Goal: Task Accomplishment & Management: Manage account settings

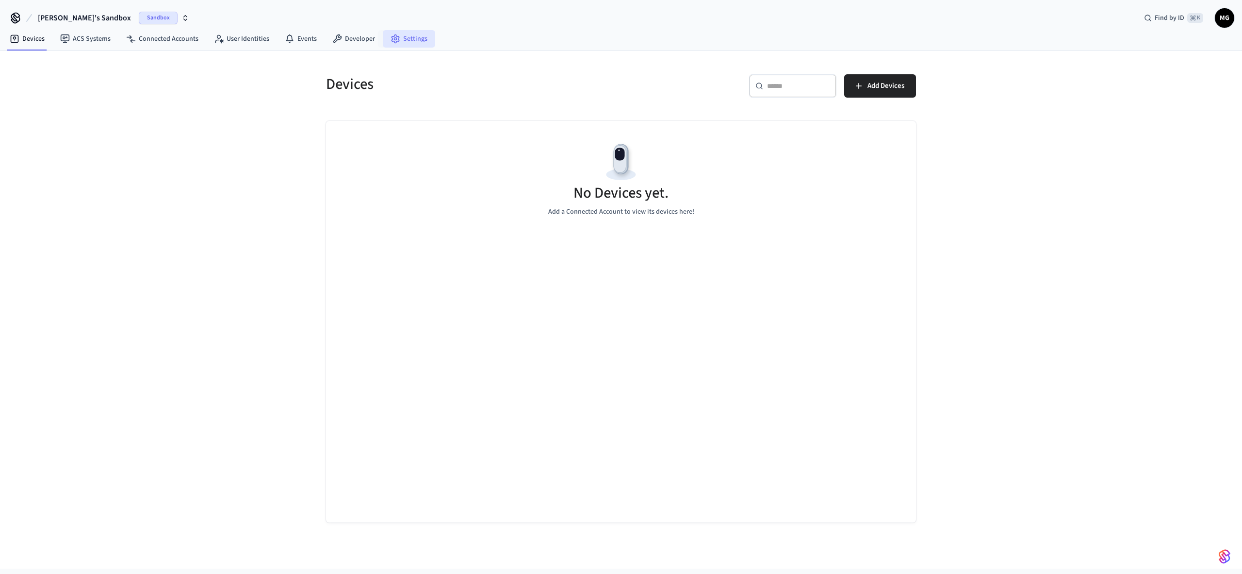
click at [406, 40] on link "Settings" at bounding box center [409, 38] width 52 height 17
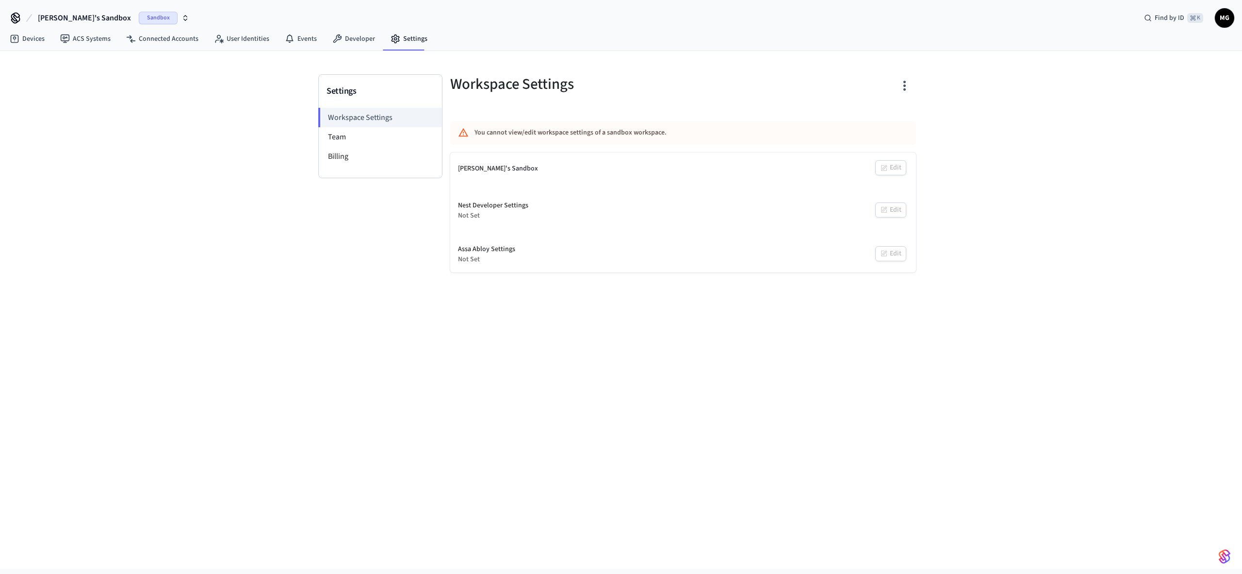
click at [139, 23] on span "Sandbox" at bounding box center [158, 18] width 39 height 13
click at [76, 83] on div "Test Production" at bounding box center [78, 81] width 133 height 13
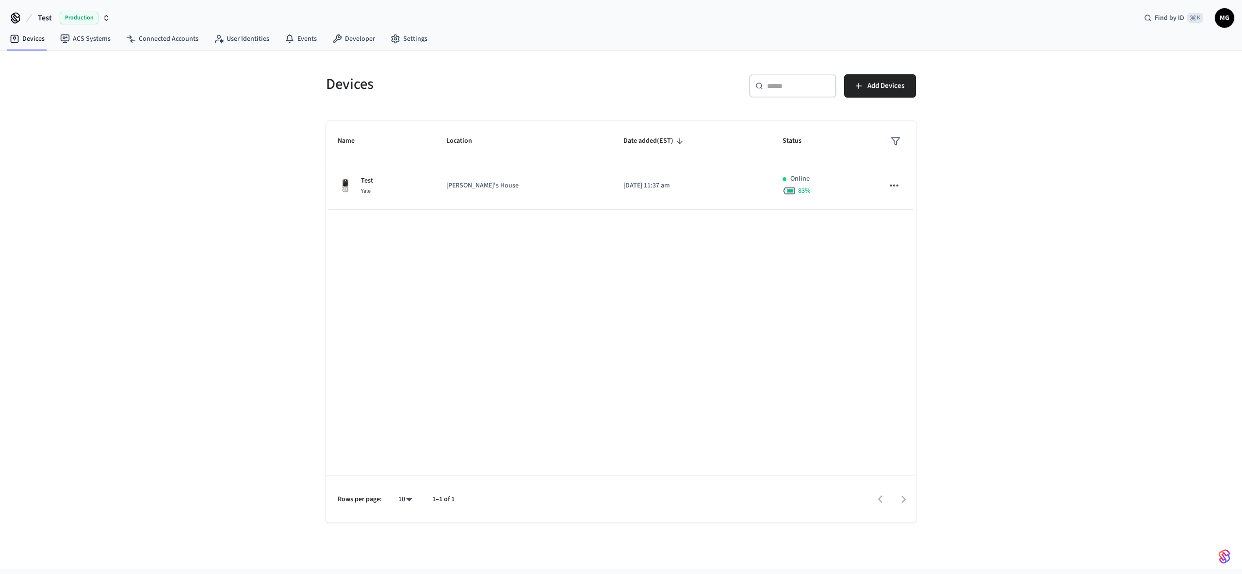
click at [41, 19] on span "Test" at bounding box center [45, 18] width 14 height 12
click at [250, 115] on div "Devices ​ ​ Add Devices Name Location Date added (EST) Status Test Yale [PERSON…" at bounding box center [621, 309] width 1242 height 517
click at [404, 31] on link "Settings" at bounding box center [409, 38] width 52 height 17
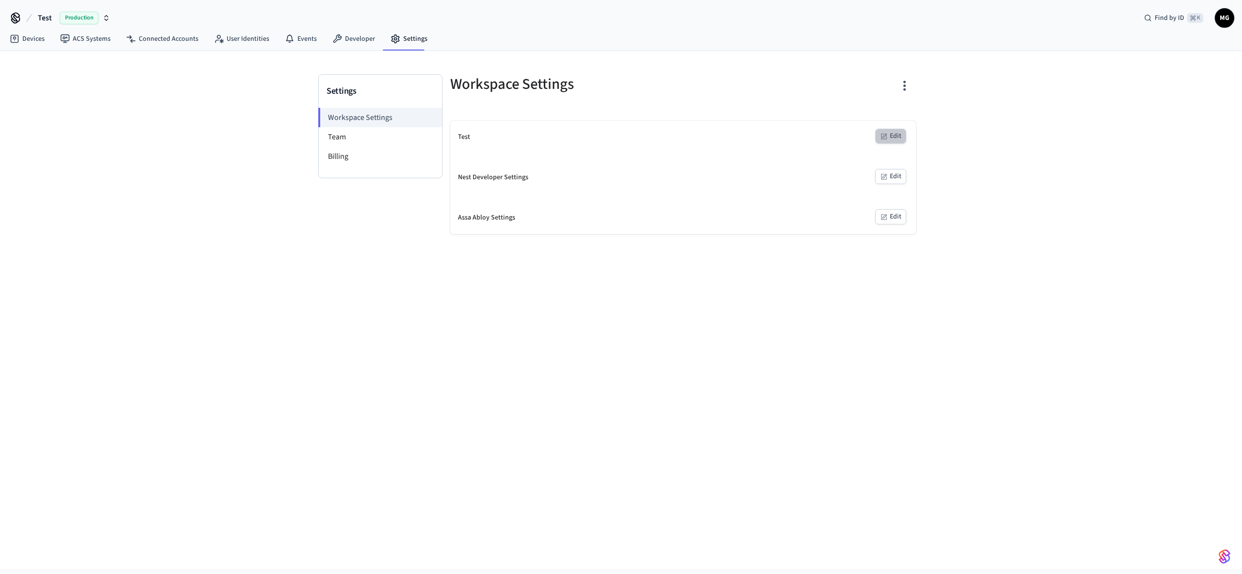
click at [896, 135] on button "Edit" at bounding box center [891, 136] width 31 height 15
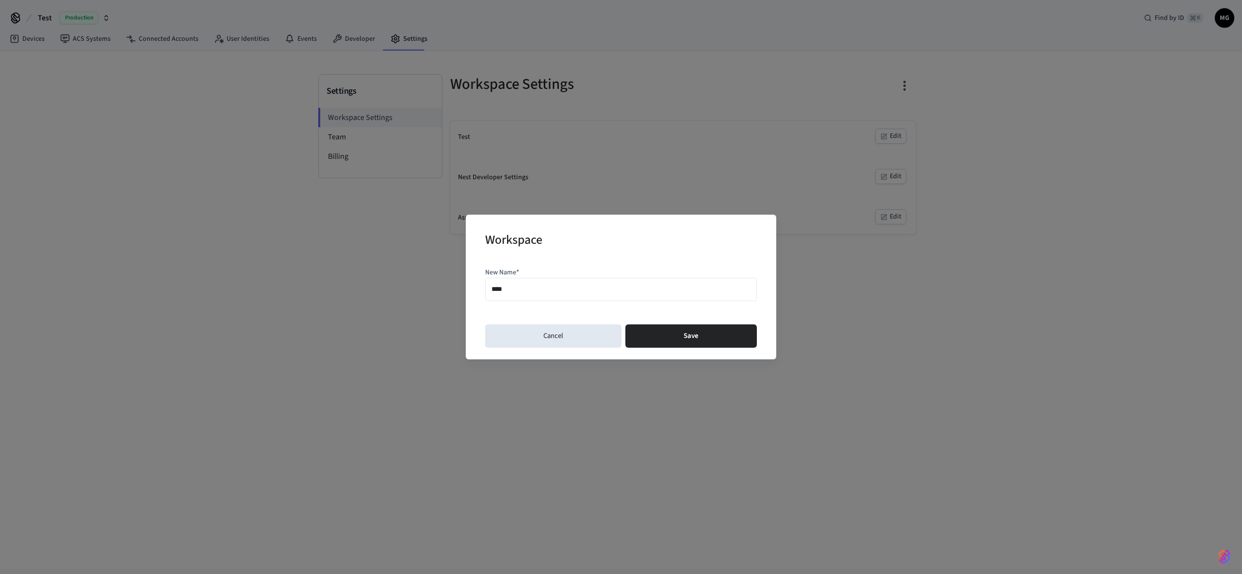
click at [454, 224] on div "Workspace New Name* **** Cancel Save" at bounding box center [621, 287] width 1242 height 574
type input "****"
type input "**********"
click at [669, 338] on button "Save" at bounding box center [692, 335] width 132 height 23
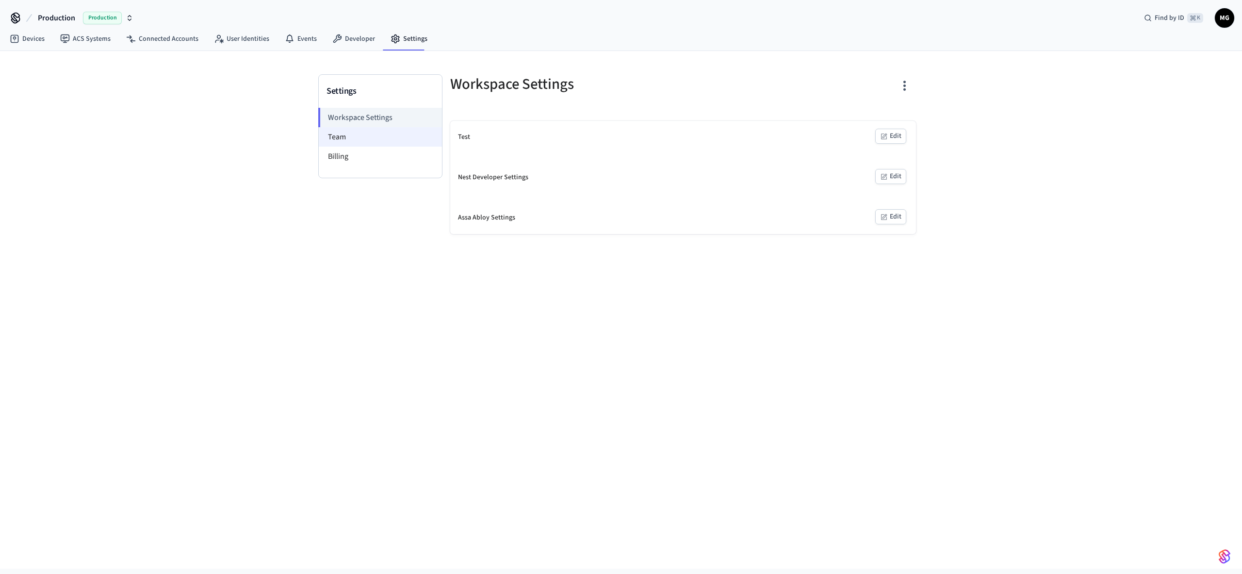
click at [376, 138] on li "Team" at bounding box center [380, 136] width 123 height 19
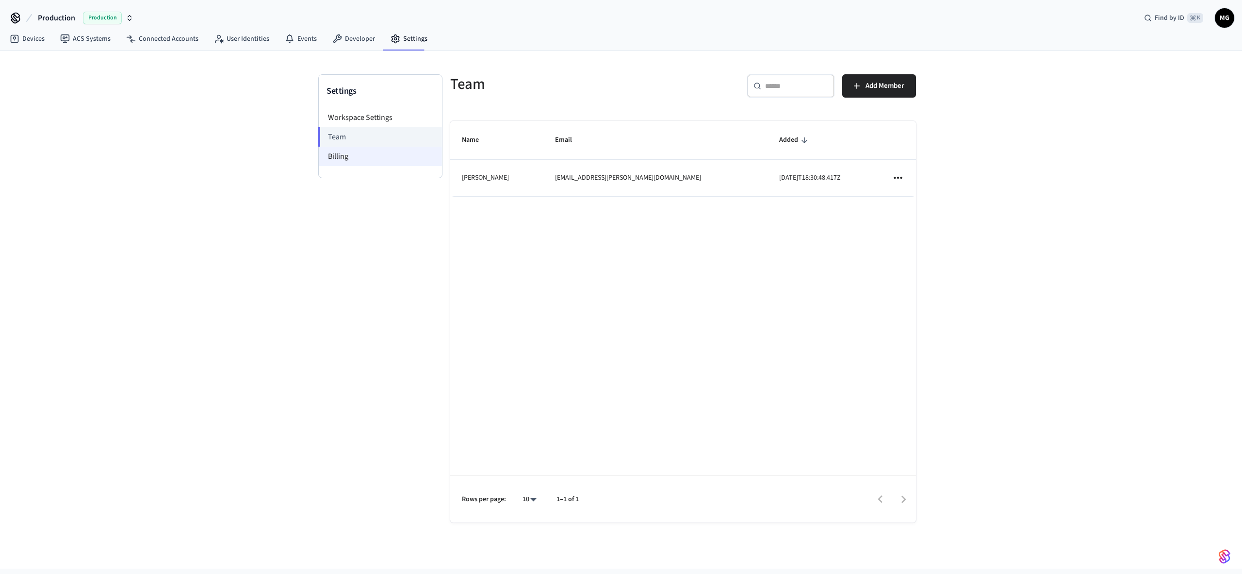
click at [376, 160] on li "Billing" at bounding box center [380, 156] width 123 height 19
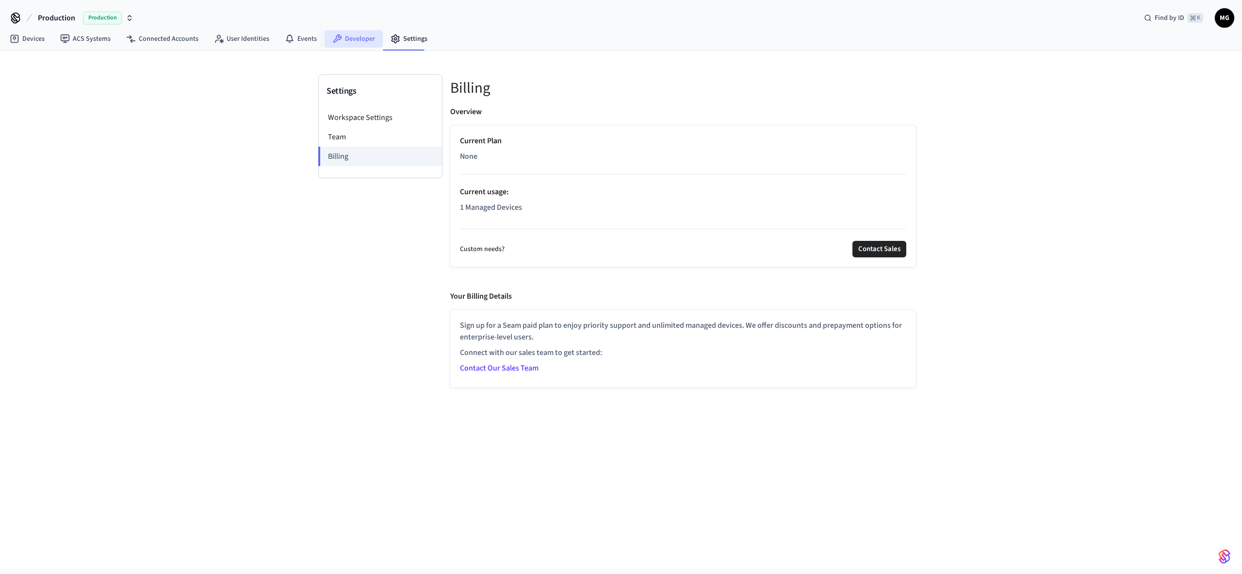
click at [355, 39] on link "Developer" at bounding box center [354, 38] width 58 height 17
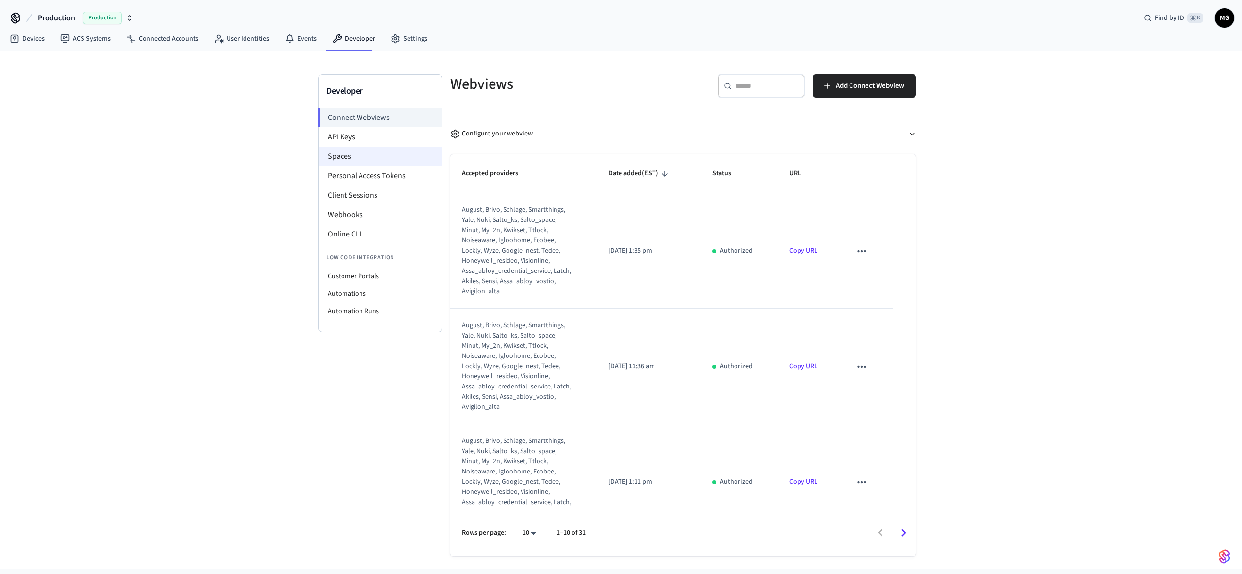
click at [373, 160] on li "Spaces" at bounding box center [380, 156] width 123 height 19
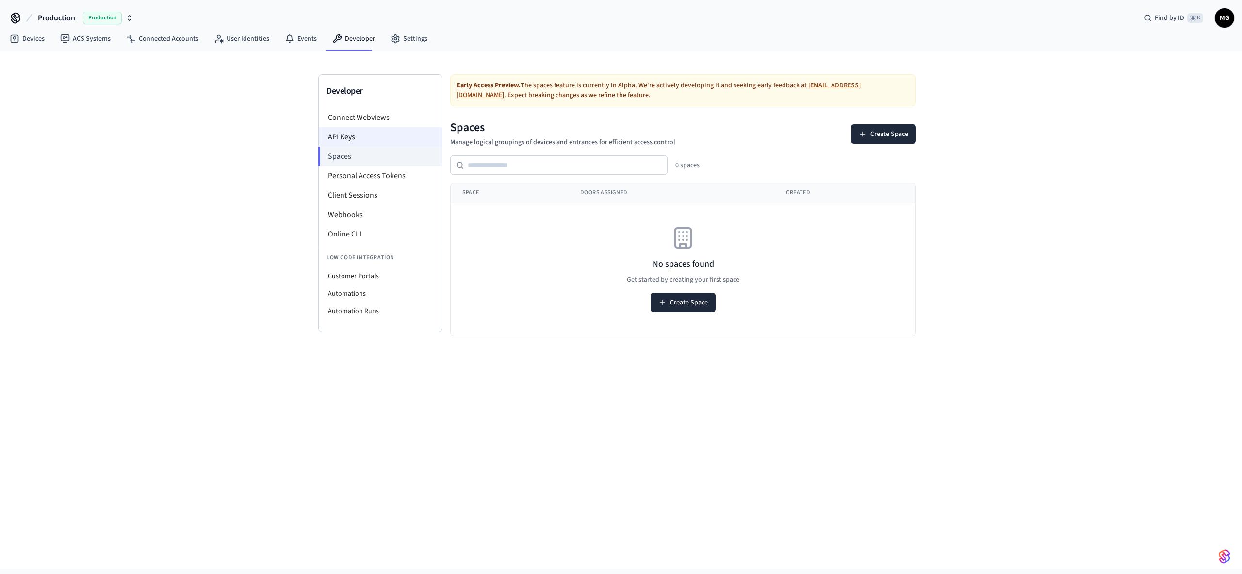
click at [369, 132] on li "API Keys" at bounding box center [380, 136] width 123 height 19
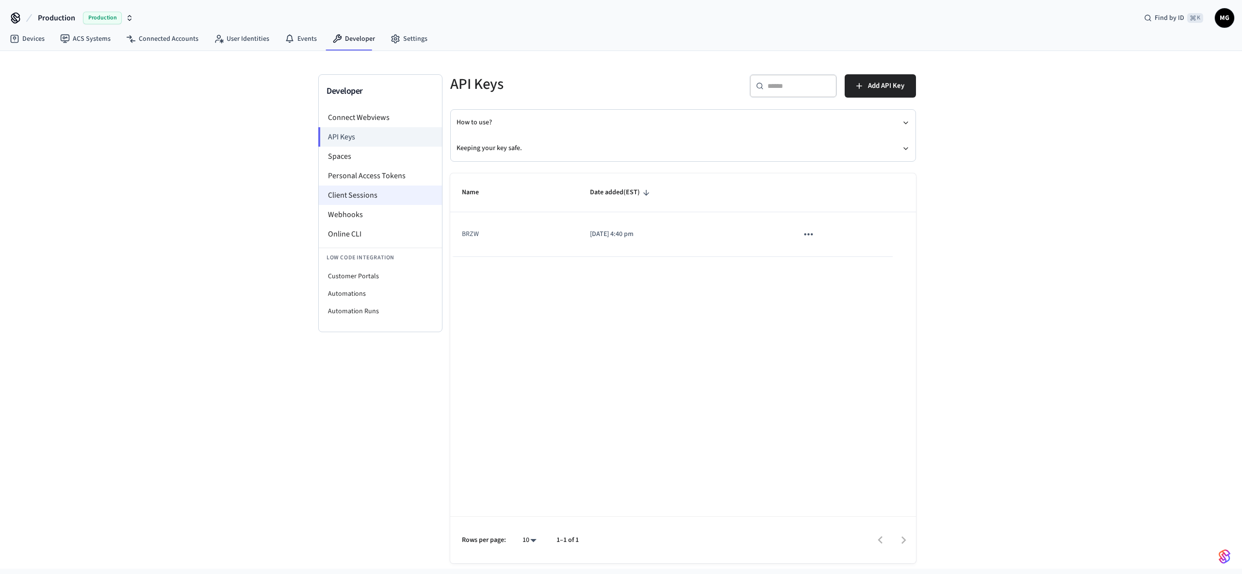
drag, startPoint x: 396, startPoint y: 185, endPoint x: 394, endPoint y: 196, distance: 11.3
click at [396, 186] on li "Client Sessions" at bounding box center [380, 194] width 123 height 19
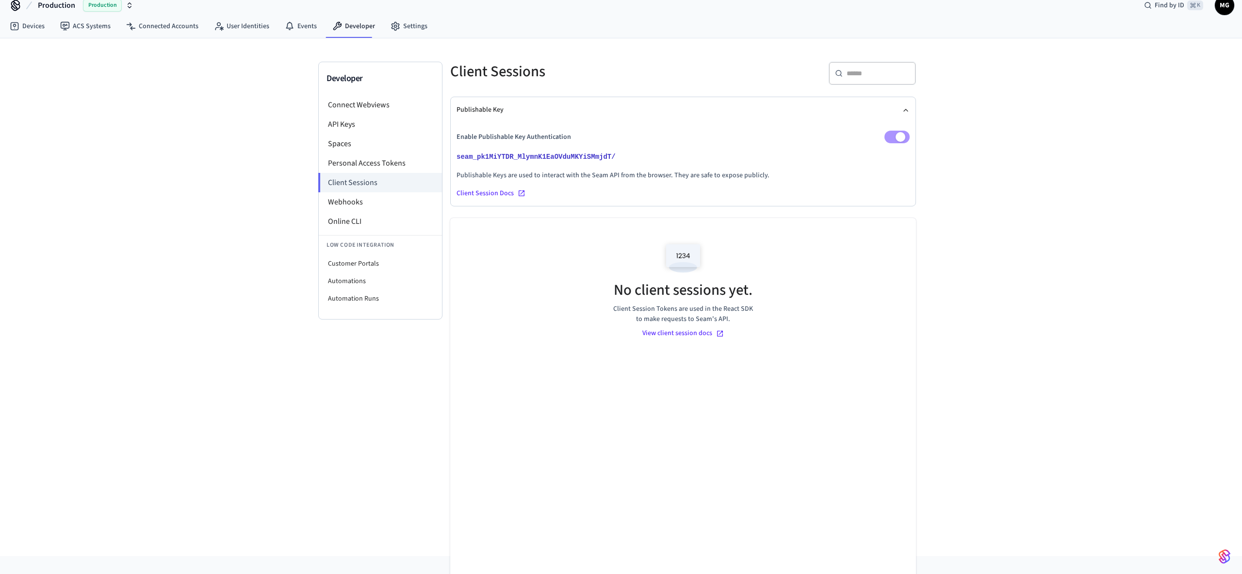
scroll to position [47, 0]
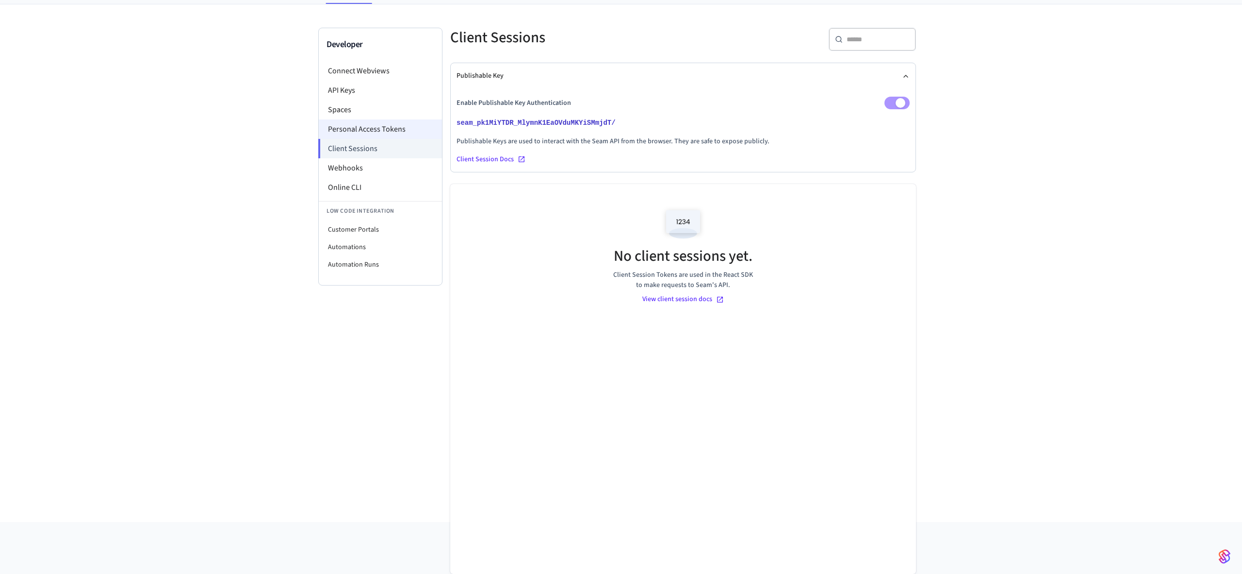
click at [355, 130] on li "Personal Access Tokens" at bounding box center [380, 128] width 123 height 19
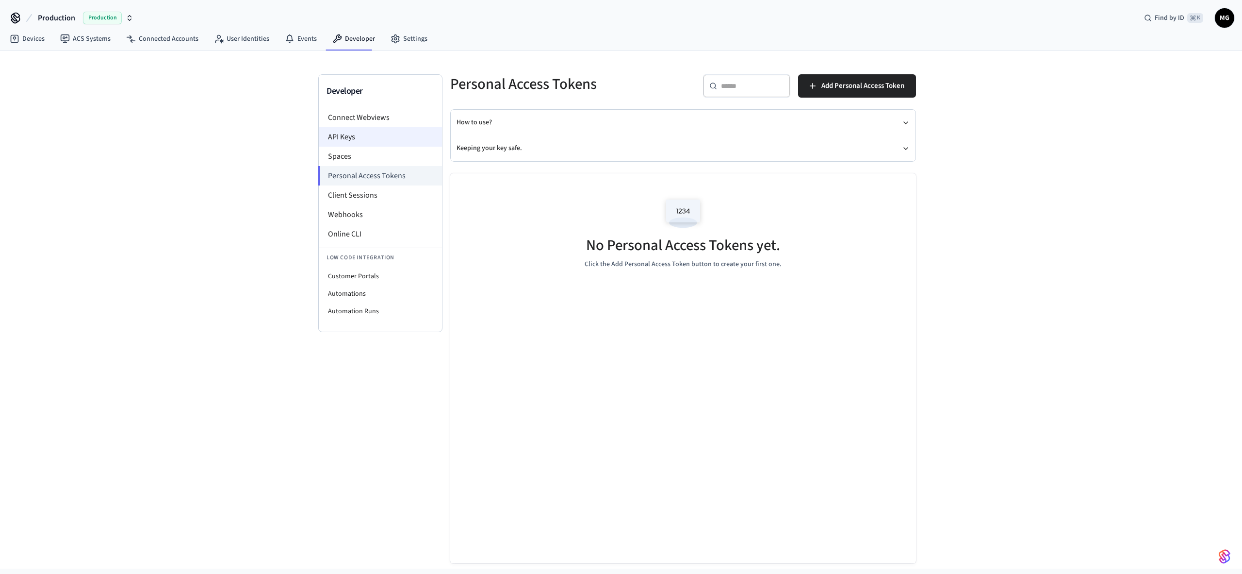
click at [356, 136] on li "API Keys" at bounding box center [380, 136] width 123 height 19
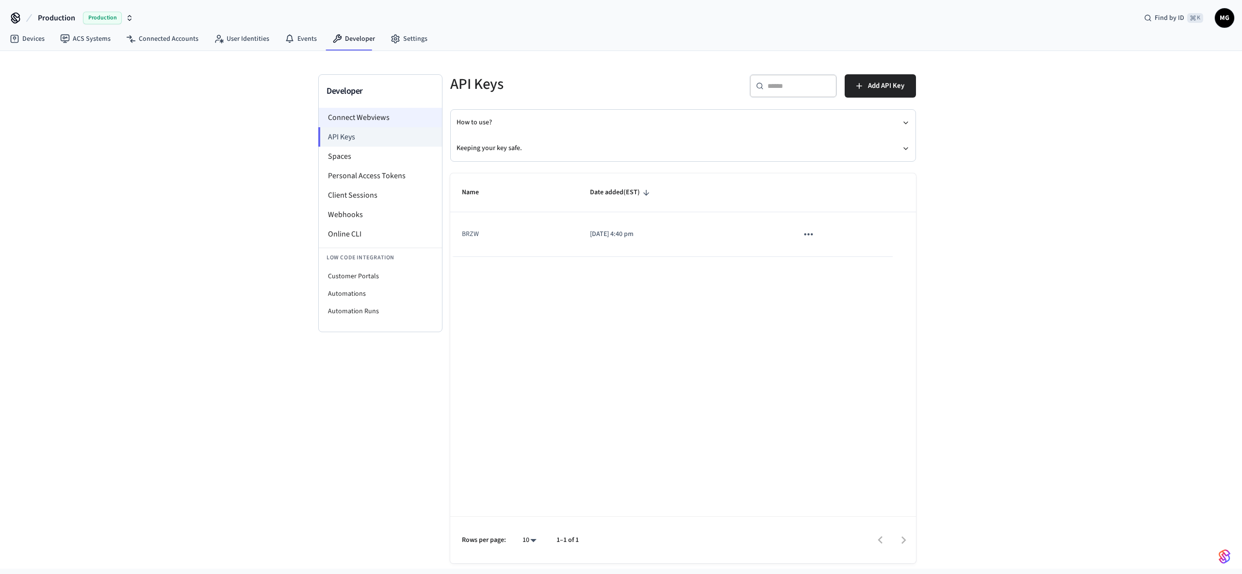
click at [366, 121] on li "Connect Webviews" at bounding box center [380, 117] width 123 height 19
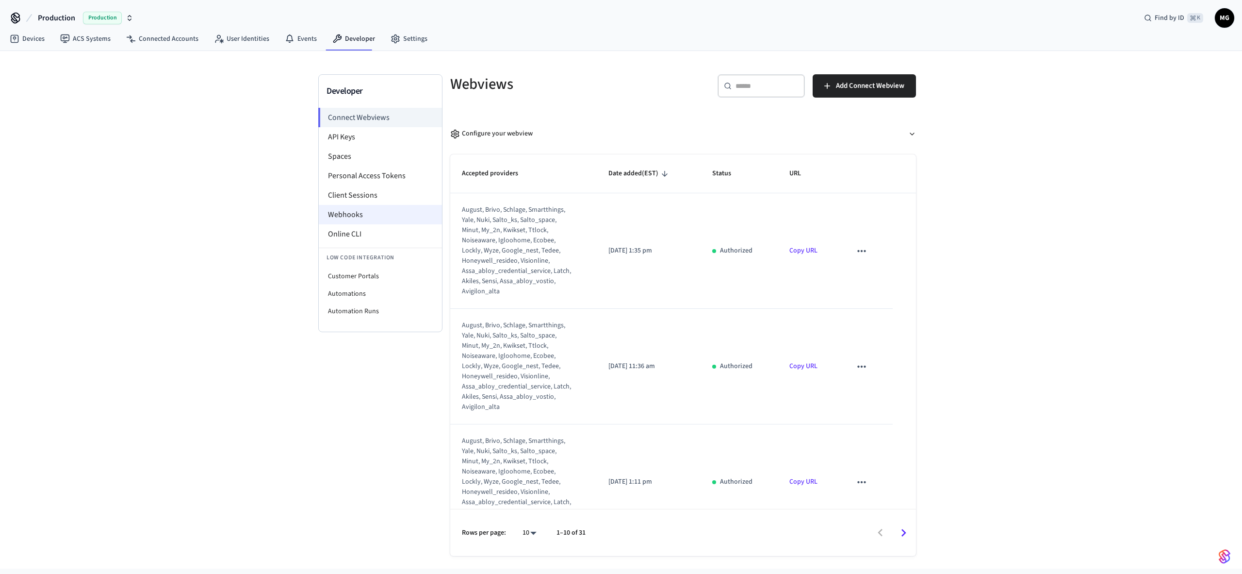
click at [372, 218] on li "Webhooks" at bounding box center [380, 214] width 123 height 19
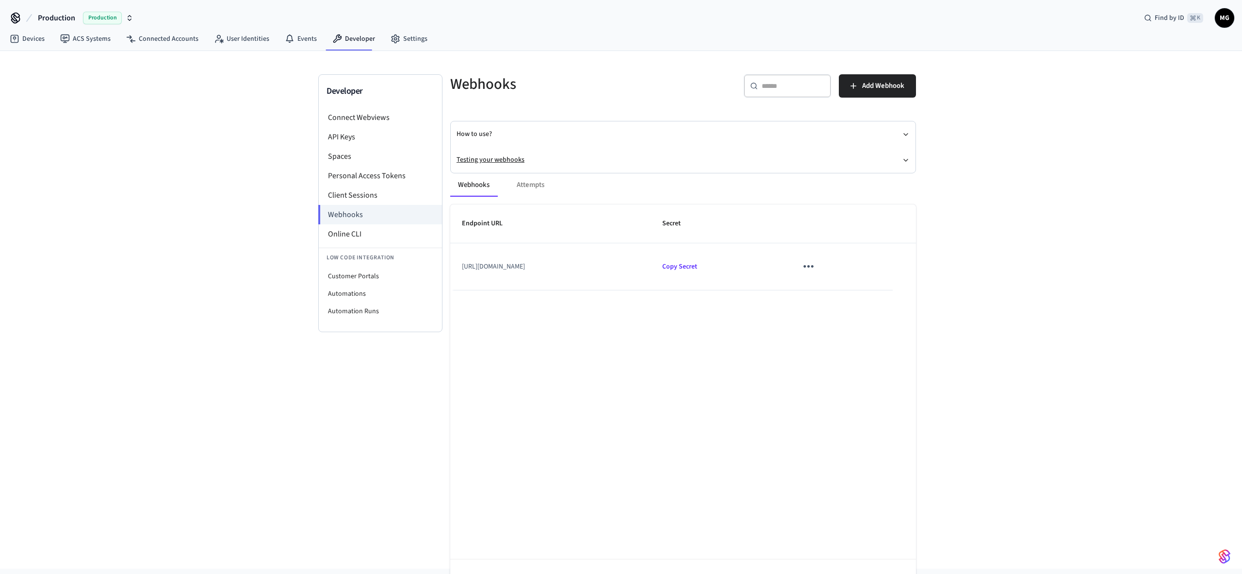
click at [494, 159] on button "Testing your webhooks" at bounding box center [683, 160] width 453 height 26
click at [533, 178] on link "Webhooks Playground" at bounding box center [513, 178] width 66 height 10
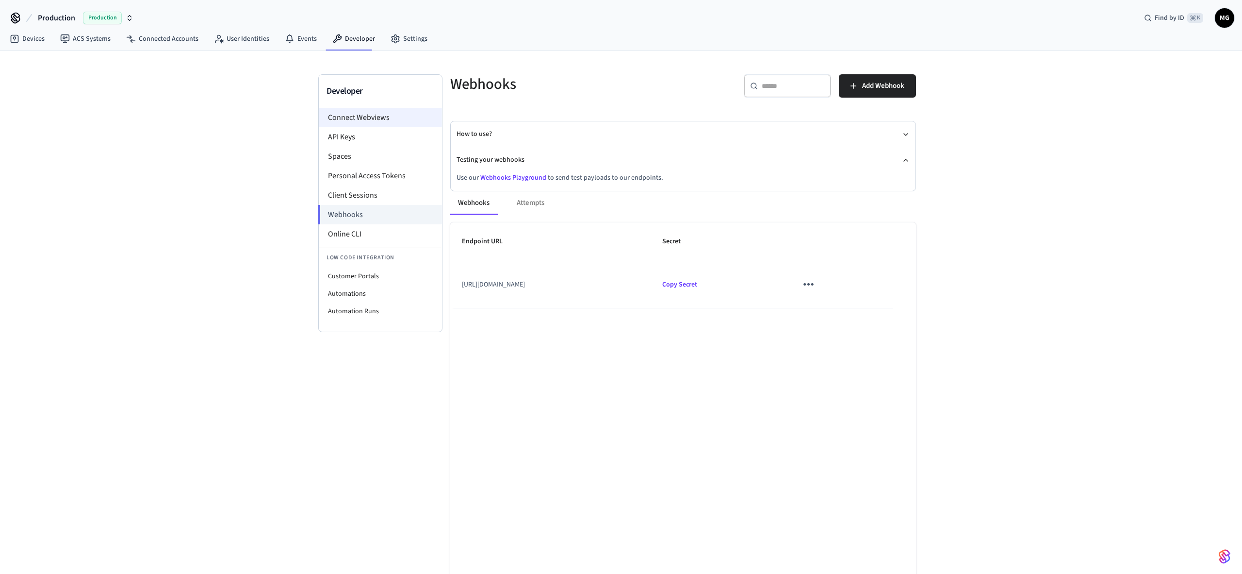
click at [347, 120] on li "Connect Webviews" at bounding box center [380, 117] width 123 height 19
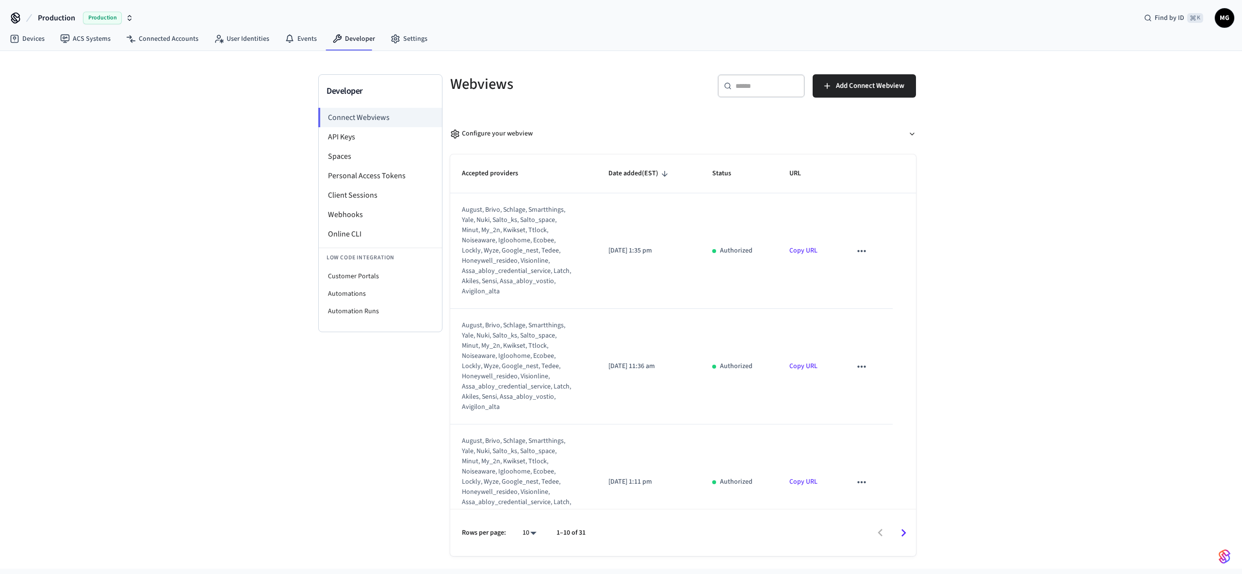
click at [344, 93] on h3 "Developer" at bounding box center [381, 91] width 108 height 14
click at [422, 45] on link "Settings" at bounding box center [409, 38] width 52 height 17
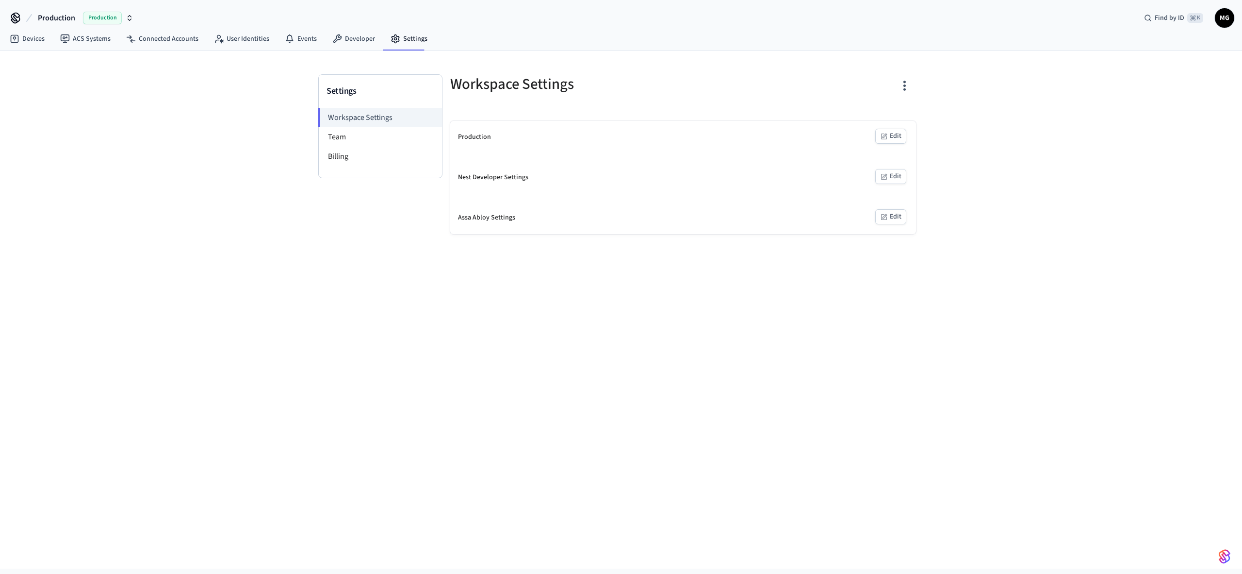
click at [897, 137] on button "Edit" at bounding box center [891, 136] width 31 height 15
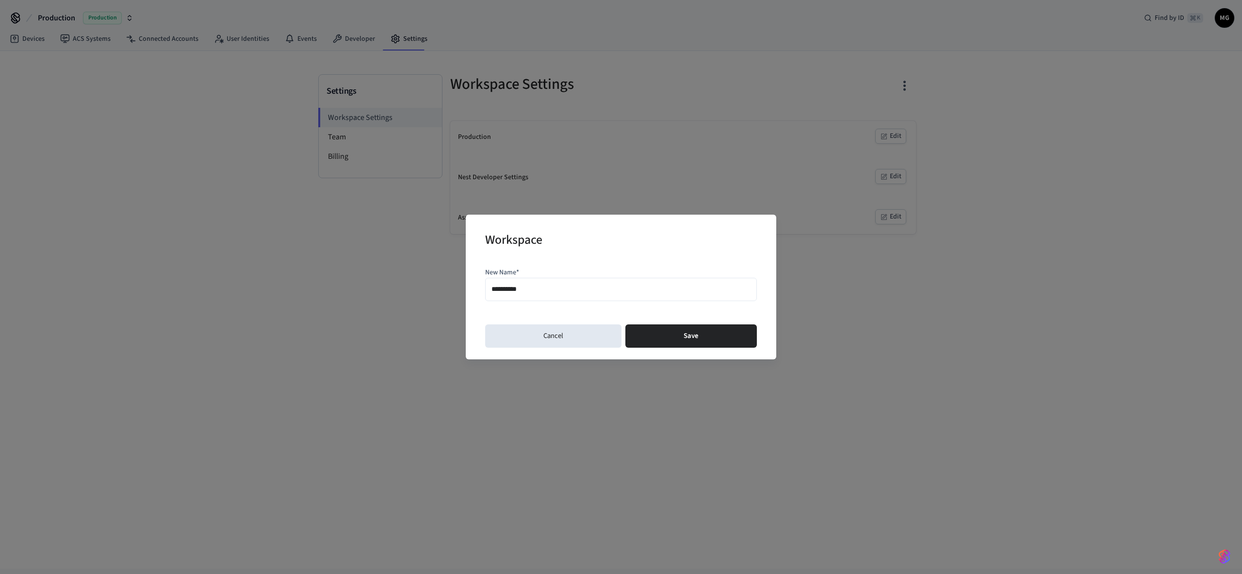
click at [959, 114] on div "**********" at bounding box center [621, 287] width 1242 height 574
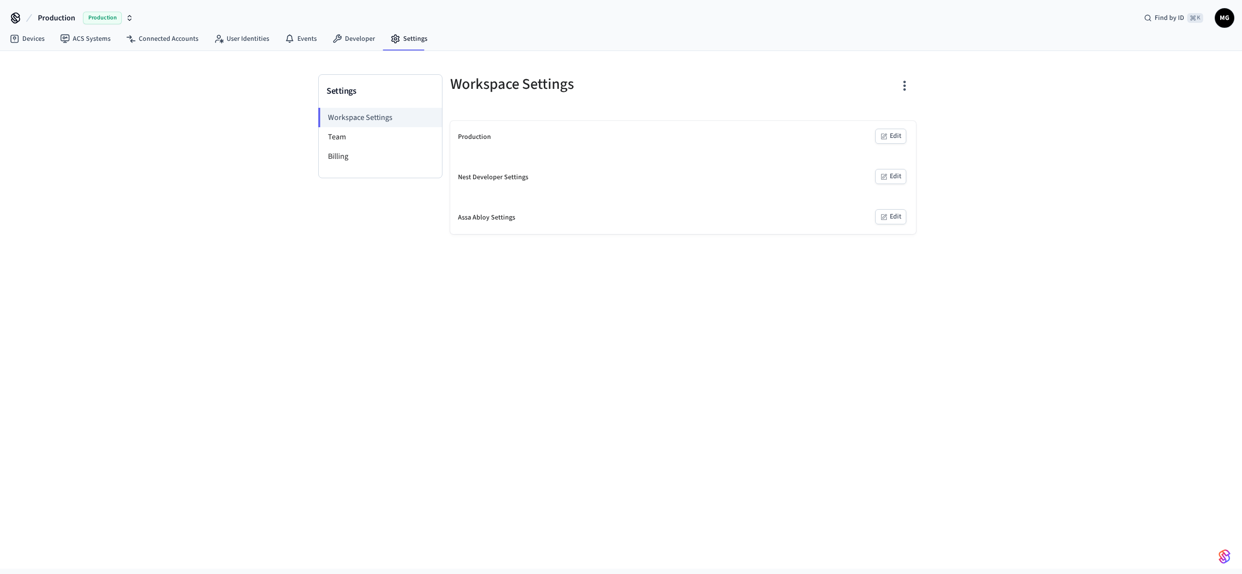
click at [904, 85] on icon "button" at bounding box center [905, 86] width 2 height 10
click at [654, 103] on div at bounding box center [621, 287] width 1242 height 574
click at [355, 138] on li "Team" at bounding box center [380, 136] width 123 height 19
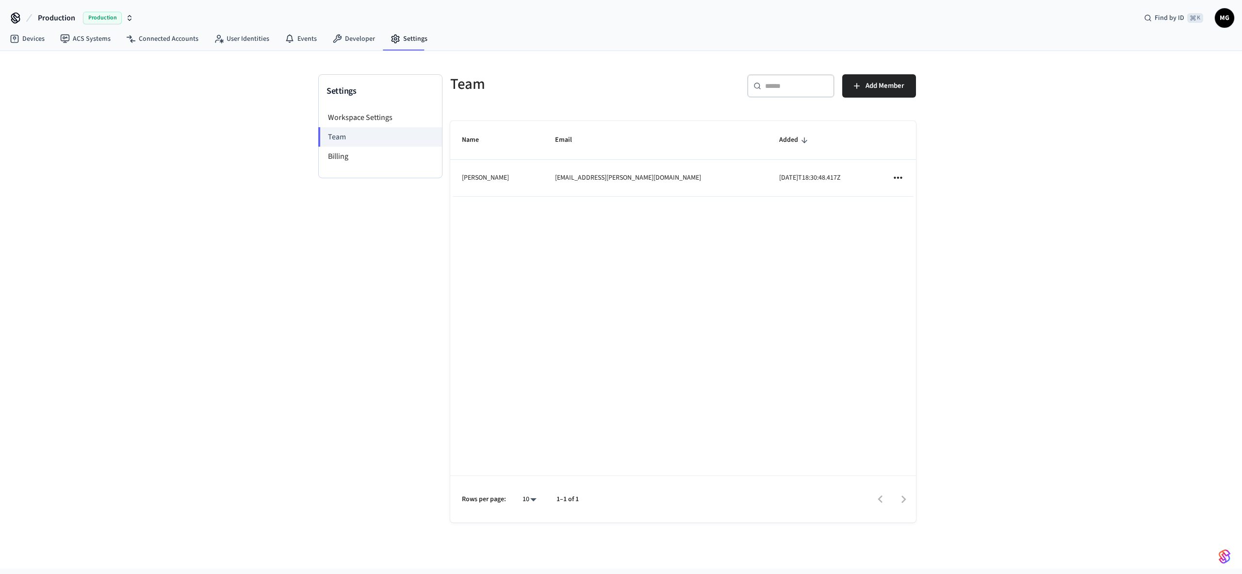
click at [906, 176] on td "sticky table" at bounding box center [898, 178] width 36 height 36
click at [907, 182] on td "sticky table" at bounding box center [898, 178] width 36 height 36
click at [901, 177] on icon "sticky table" at bounding box center [898, 177] width 13 height 13
click at [982, 146] on div at bounding box center [621, 287] width 1242 height 574
click at [609, 239] on div "Name Email Added [PERSON_NAME] [PERSON_NAME][EMAIL_ADDRESS][PERSON_NAME][DOMAIN…" at bounding box center [683, 321] width 466 height 401
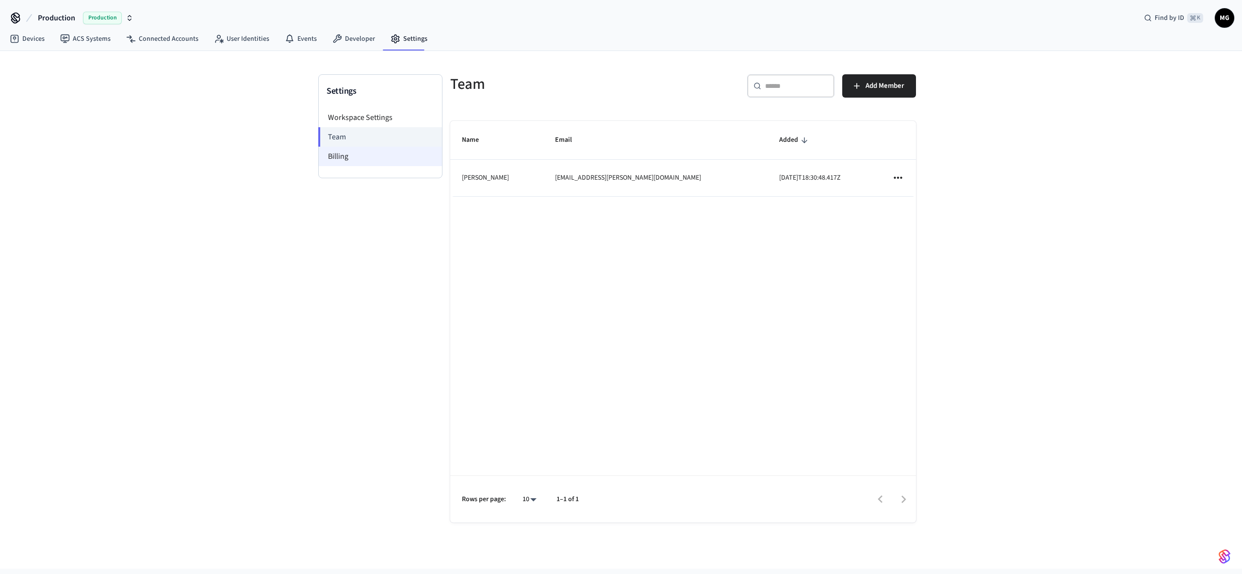
click at [353, 156] on li "Billing" at bounding box center [380, 156] width 123 height 19
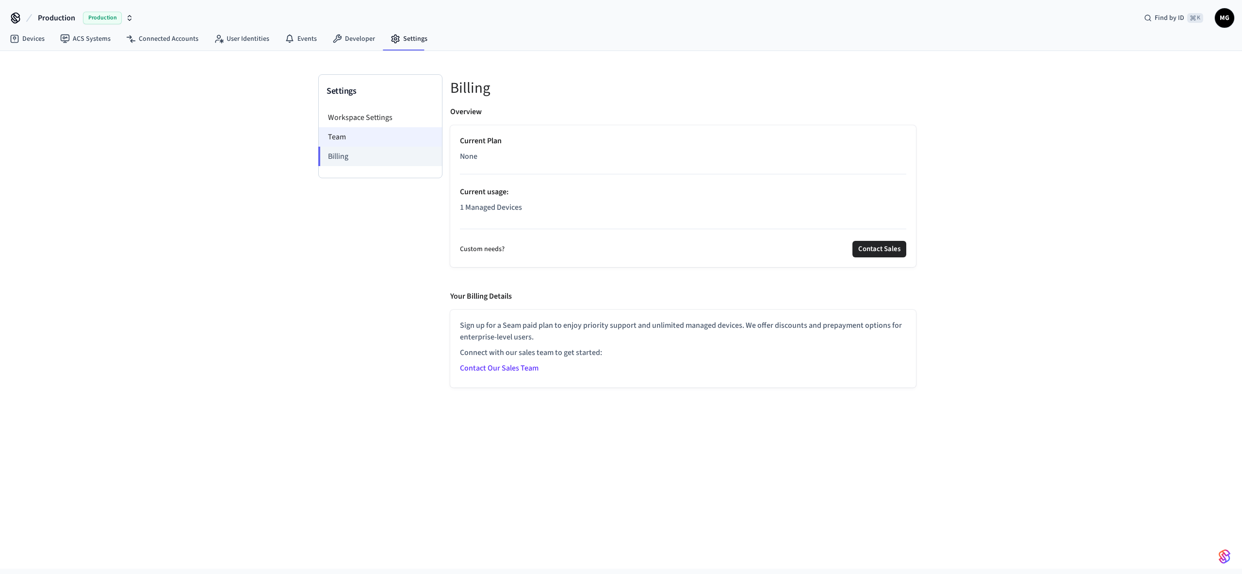
click at [380, 136] on li "Team" at bounding box center [380, 136] width 123 height 19
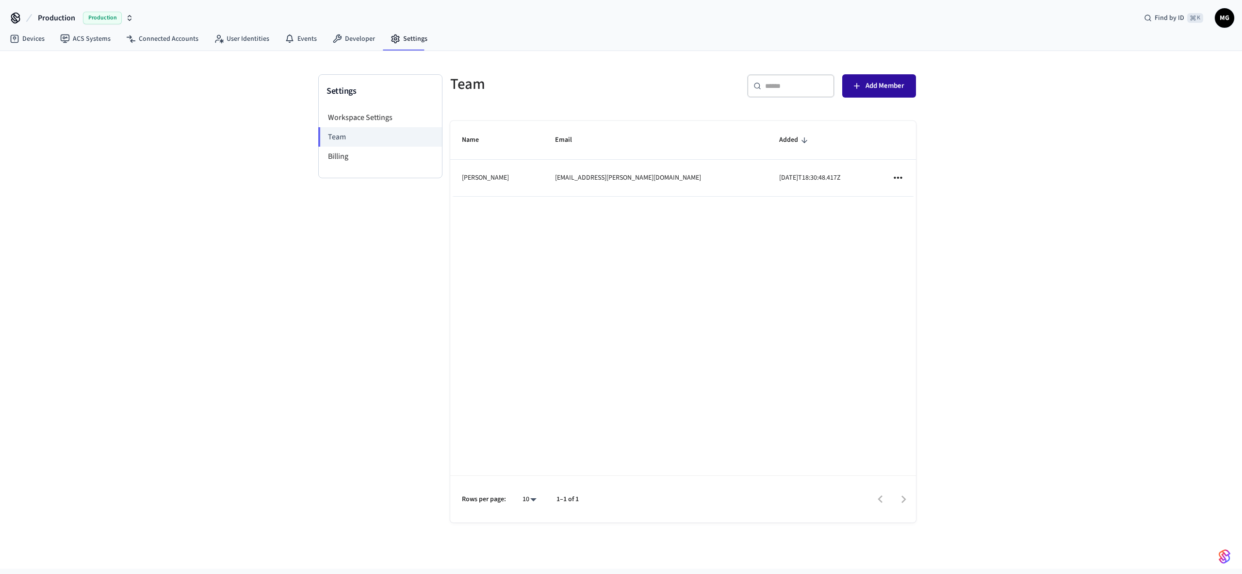
click at [870, 88] on span "Add Member" at bounding box center [885, 86] width 39 height 13
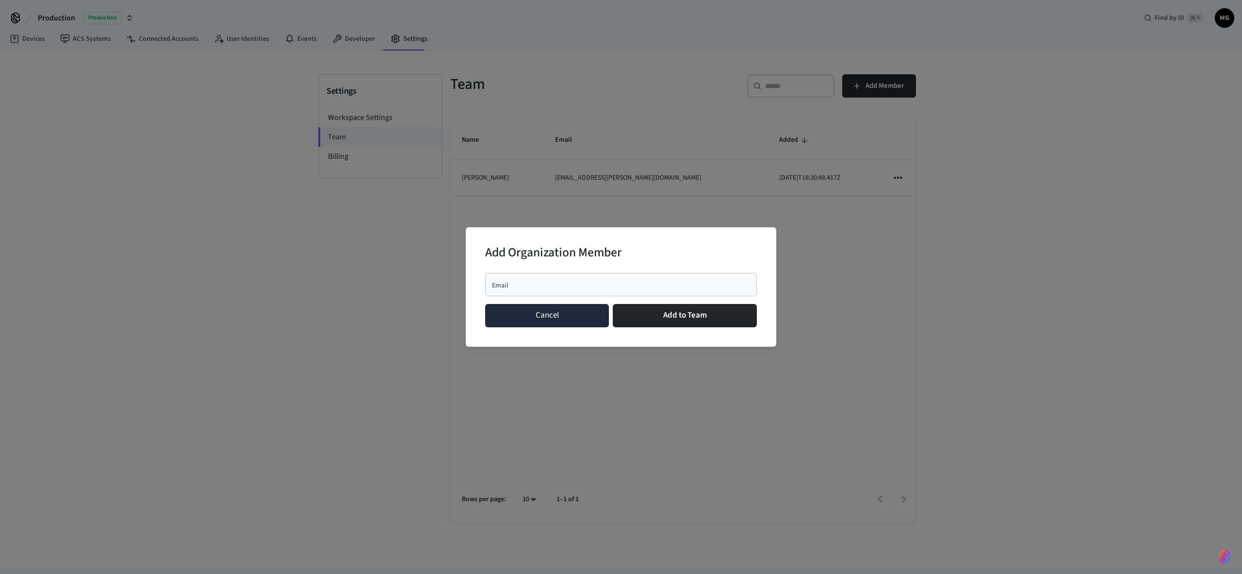
click at [540, 313] on button "Cancel" at bounding box center [547, 315] width 124 height 23
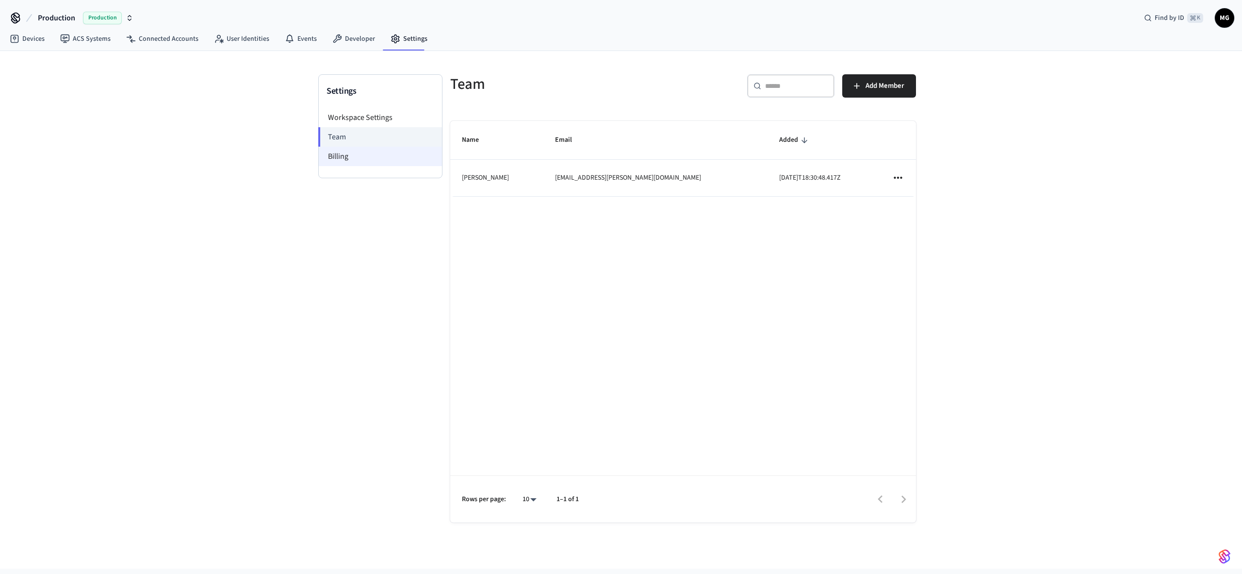
click at [351, 154] on li "Billing" at bounding box center [380, 156] width 123 height 19
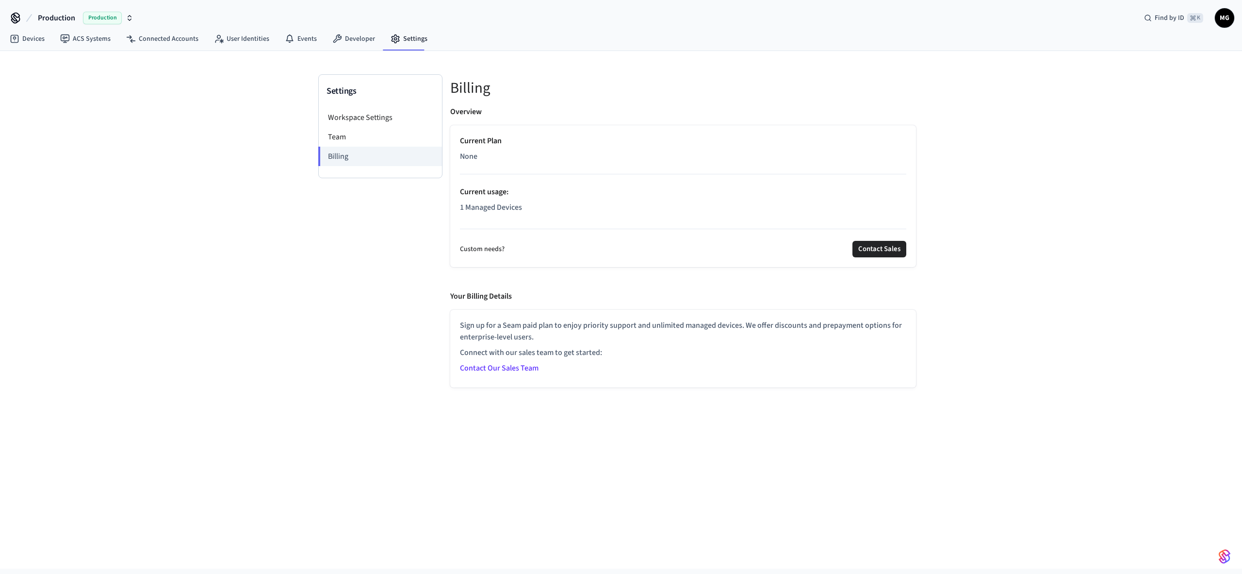
click at [504, 199] on div "Current Plan None Current usage : 1 Managed Devices" at bounding box center [683, 176] width 447 height 82
click at [366, 109] on li "Workspace Settings" at bounding box center [380, 117] width 123 height 19
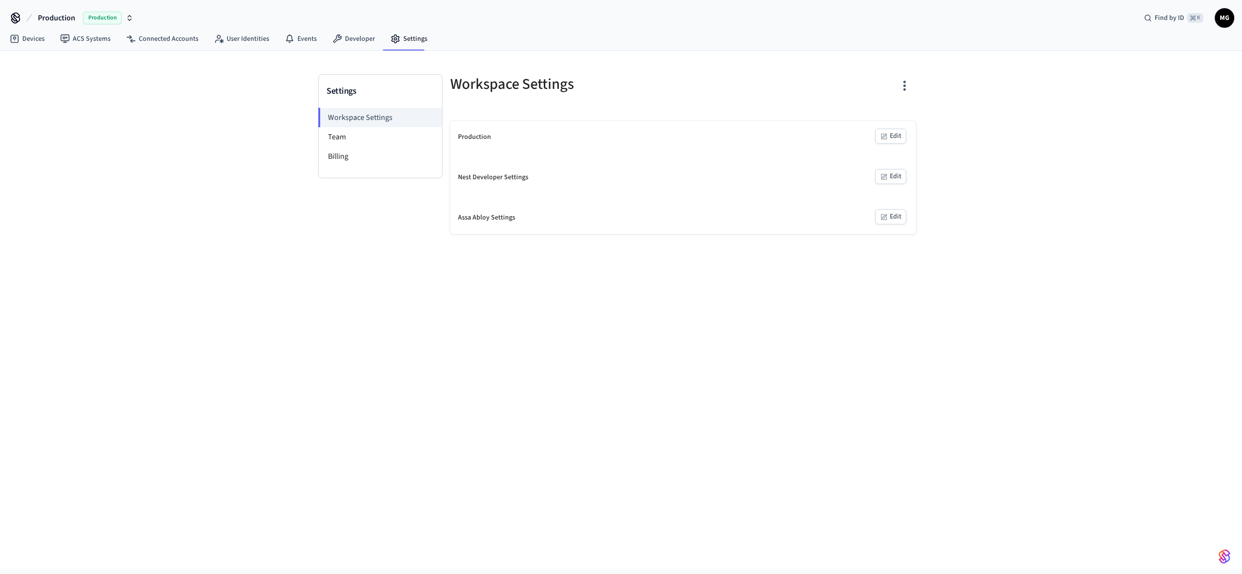
click at [893, 99] on div at bounding box center [802, 89] width 227 height 31
click at [904, 87] on icon "button" at bounding box center [904, 85] width 15 height 15
click at [634, 399] on div at bounding box center [621, 287] width 1242 height 574
click at [359, 33] on link "Developer" at bounding box center [354, 38] width 58 height 17
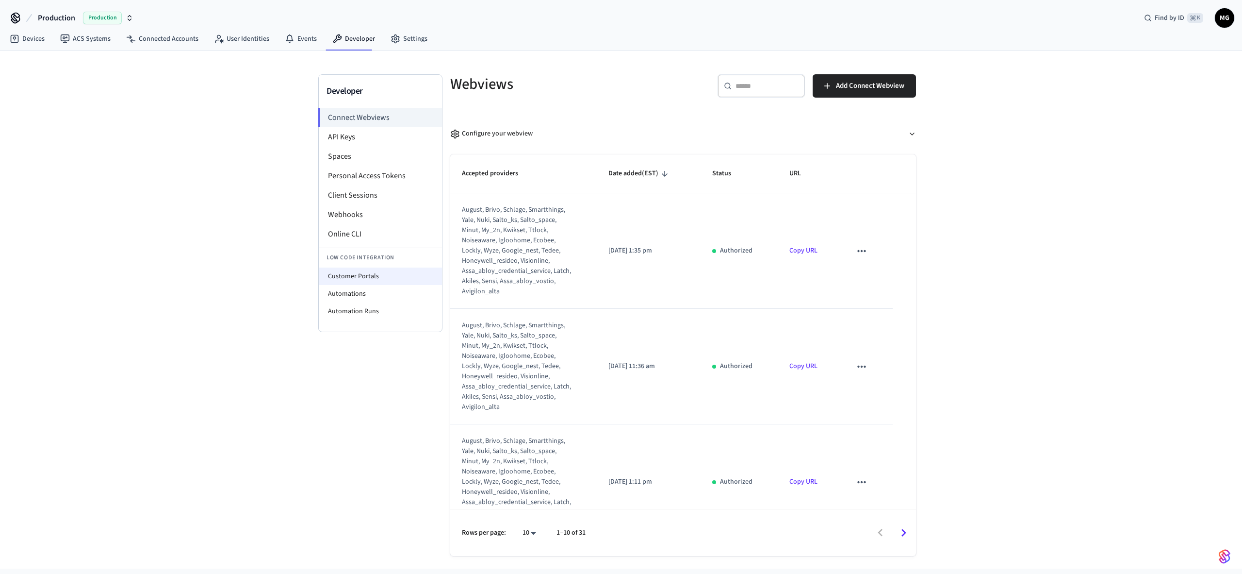
click at [342, 274] on li "Customer Portals" at bounding box center [380, 275] width 123 height 17
select select "**********"
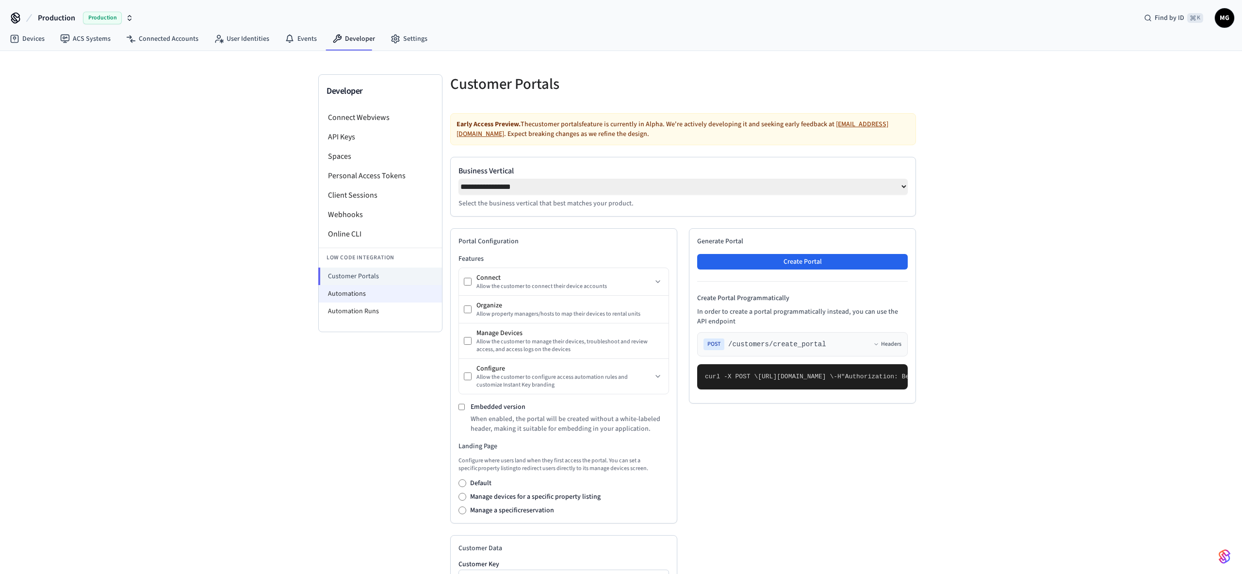
click at [351, 298] on li "Automations" at bounding box center [380, 293] width 123 height 17
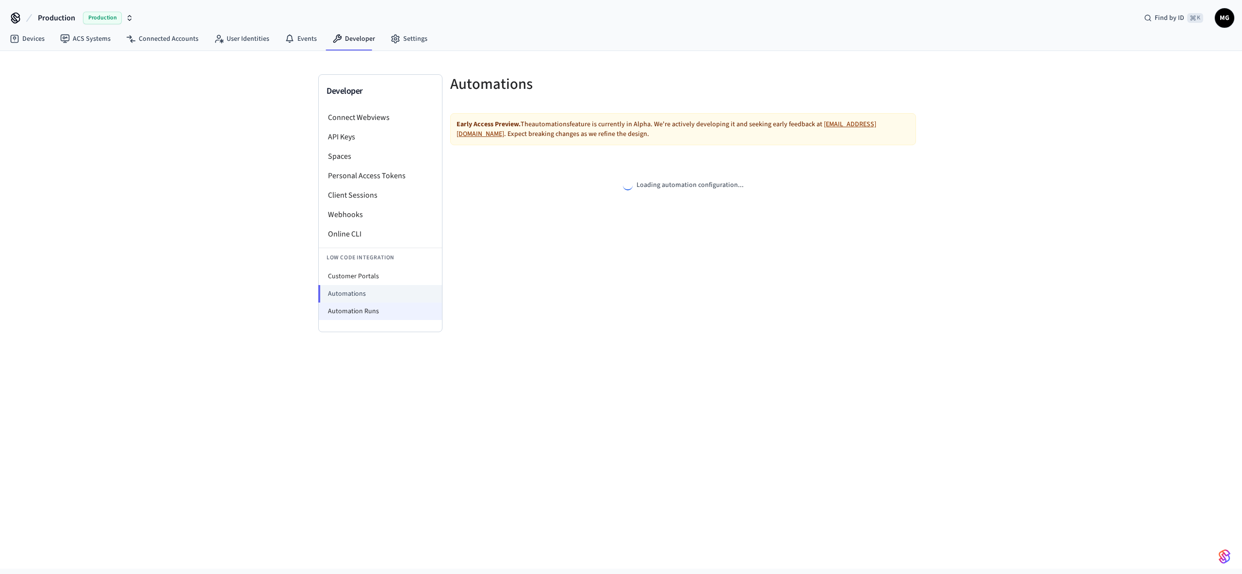
select select "**********"
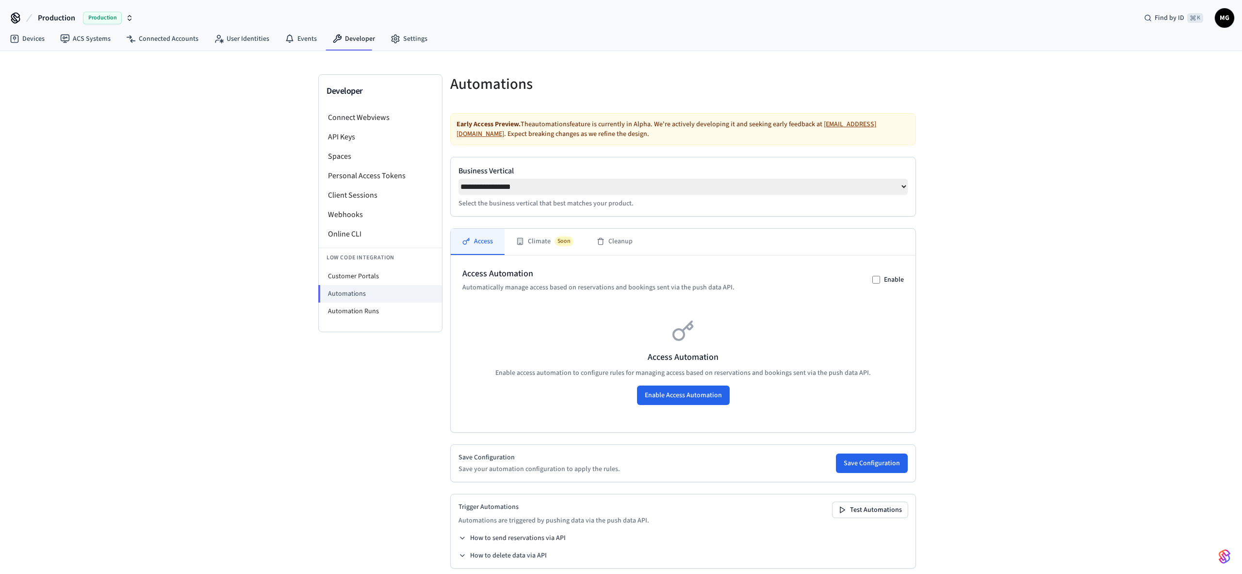
scroll to position [14, 0]
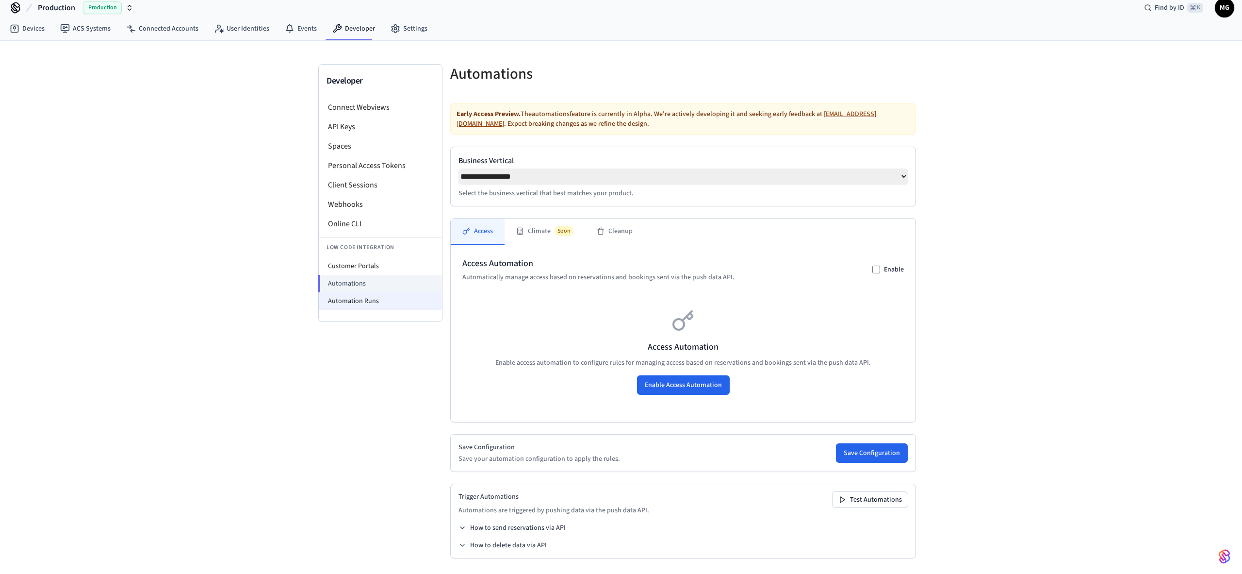
click at [362, 293] on li "Automation Runs" at bounding box center [380, 300] width 123 height 17
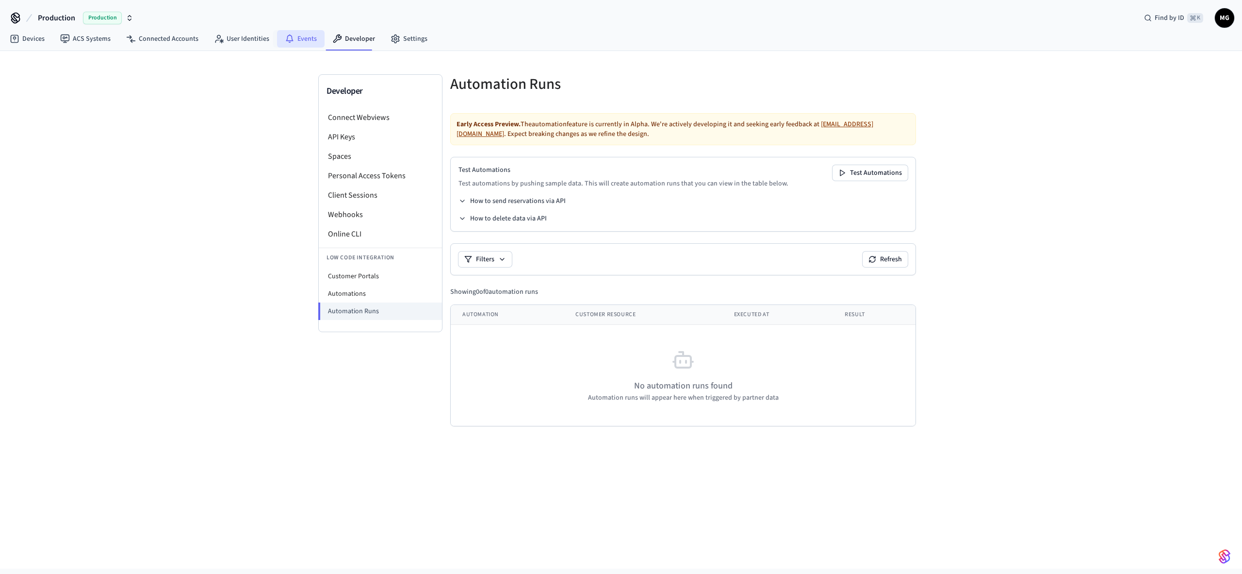
click at [291, 35] on link "Events" at bounding box center [301, 38] width 48 height 17
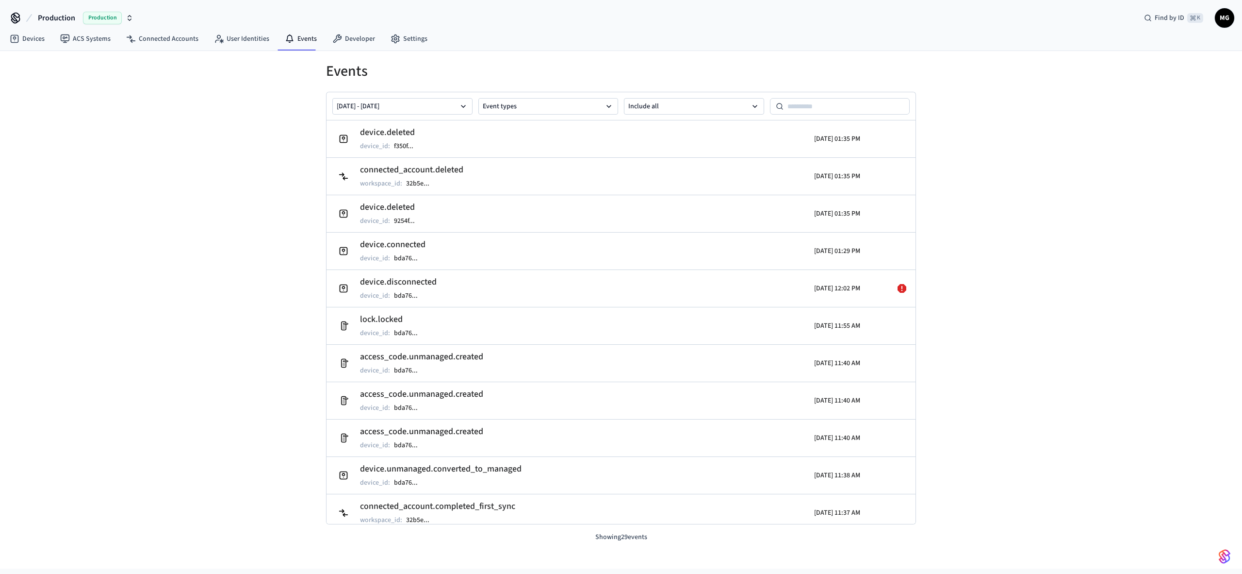
click at [54, 22] on span "Production" at bounding box center [56, 18] width 37 height 12
click at [119, 84] on span "Production" at bounding box center [125, 81] width 39 height 13
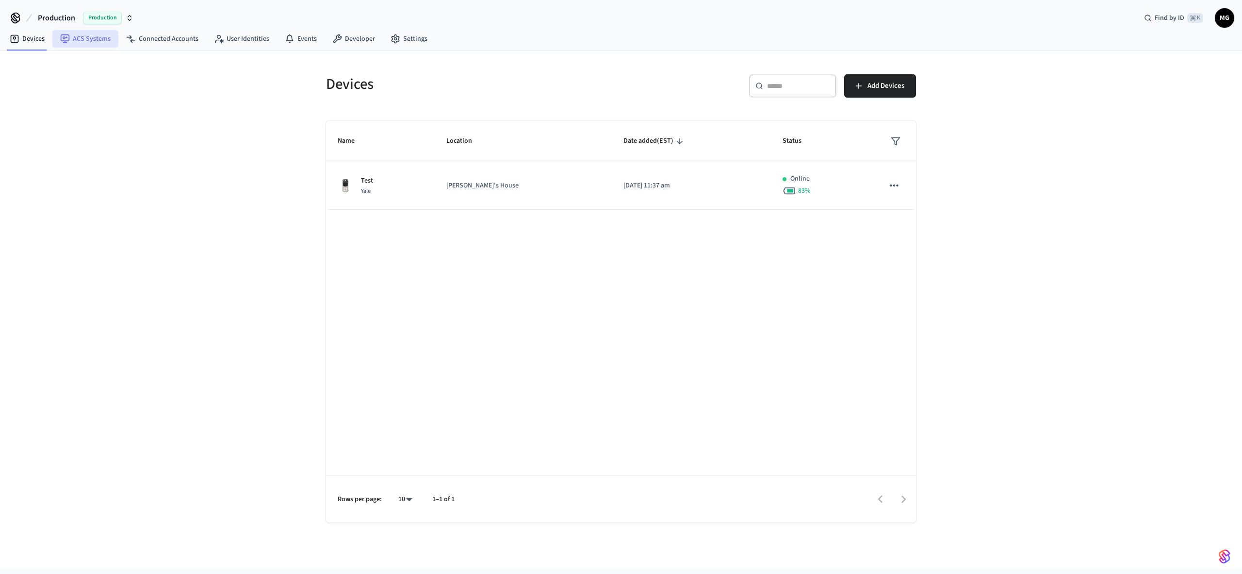
click at [94, 38] on link "ACS Systems" at bounding box center [85, 38] width 66 height 17
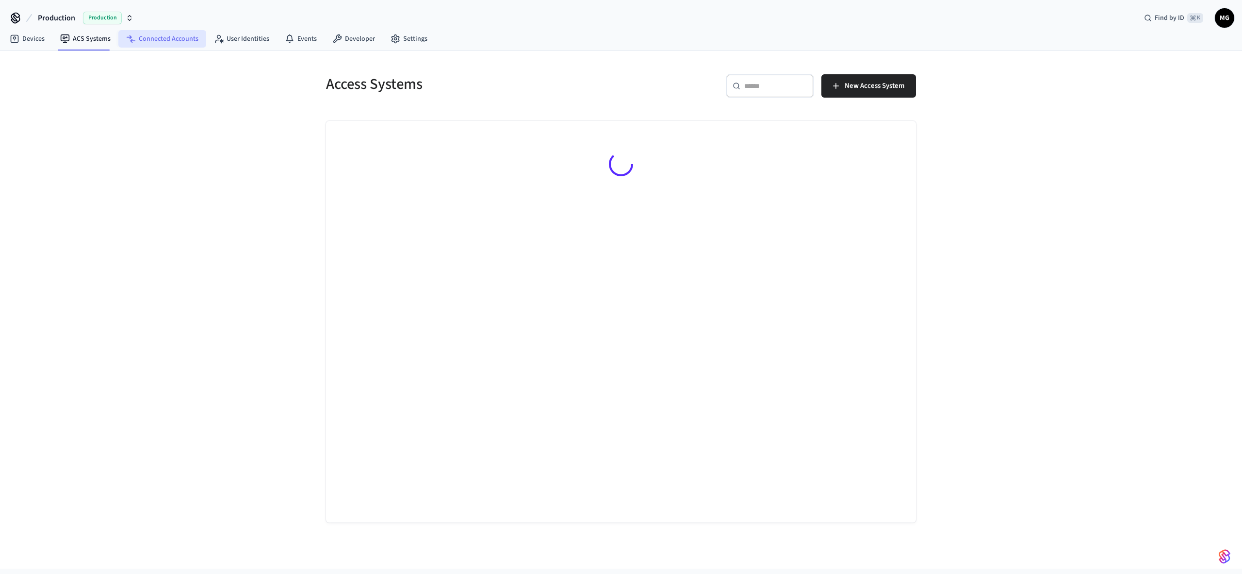
click at [150, 39] on link "Connected Accounts" at bounding box center [162, 38] width 88 height 17
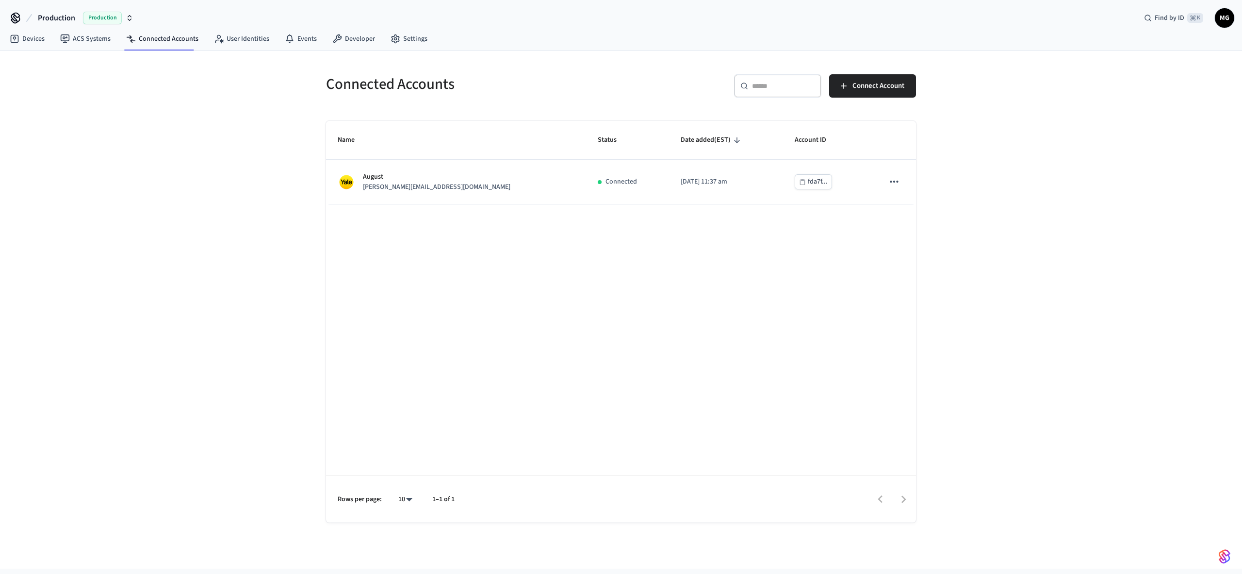
click at [183, 317] on div "Connected Accounts ​ ​ Connect Account Name Status Date added (EST) Account ID …" at bounding box center [621, 309] width 1242 height 517
click at [1225, 22] on span "MG" at bounding box center [1224, 17] width 17 height 17
click at [1115, 311] on div "Connected Accounts ​ ​ Connect Account Name Status Date added (EST) Account ID …" at bounding box center [621, 309] width 1242 height 517
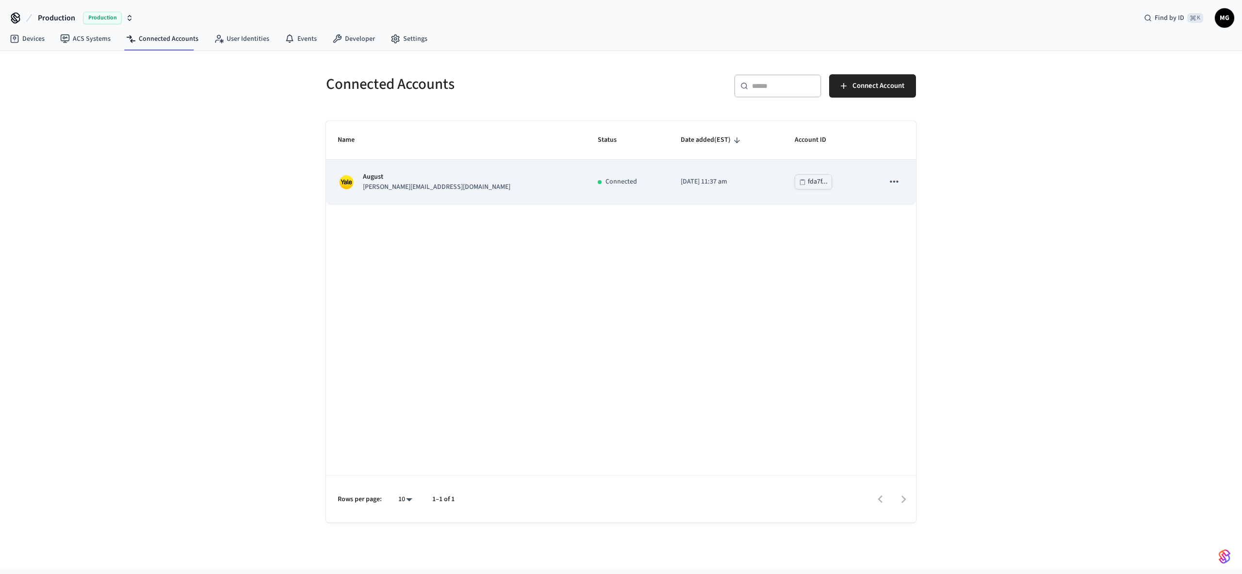
click at [891, 180] on icon "sticky table" at bounding box center [894, 181] width 13 height 13
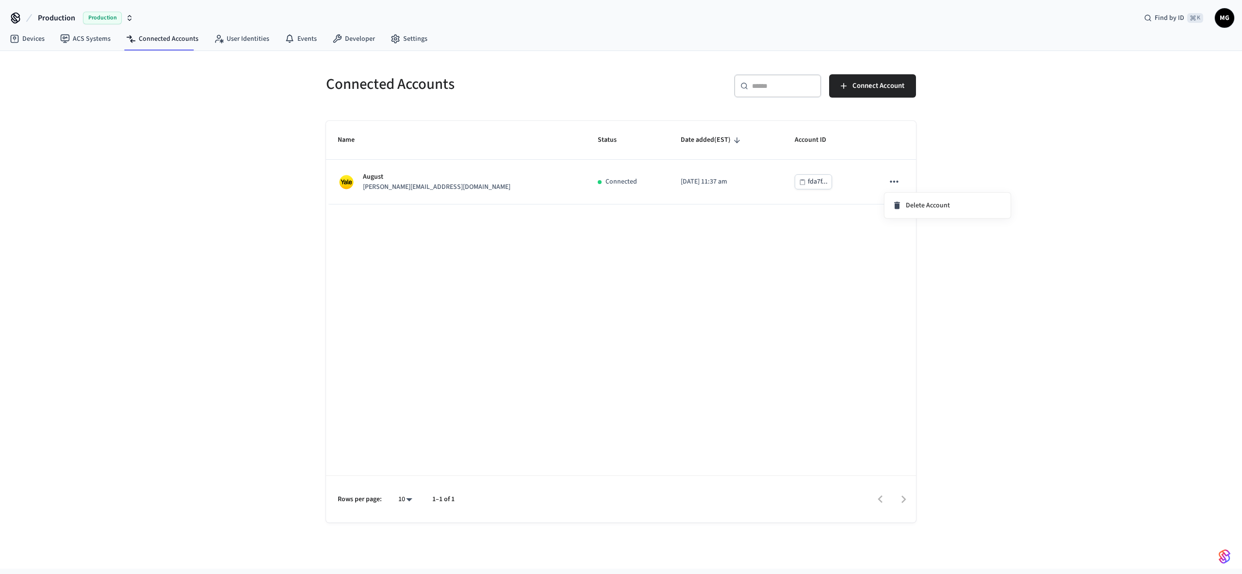
click at [999, 167] on div at bounding box center [621, 287] width 1242 height 574
